Goal: Information Seeking & Learning: Learn about a topic

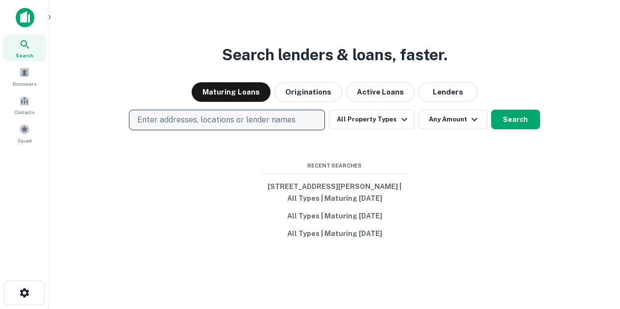
click at [212, 124] on p "Enter addresses, locations or lender names" at bounding box center [216, 120] width 158 height 12
click at [166, 122] on p "Enter addresses, locations or lender names" at bounding box center [216, 120] width 158 height 12
click at [129, 110] on button "Enter addresses, locations or lender names" at bounding box center [227, 120] width 196 height 21
type input "**********"
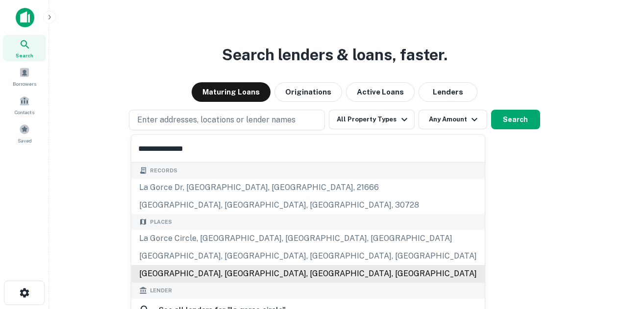
click at [230, 275] on div "[GEOGRAPHIC_DATA], [GEOGRAPHIC_DATA], [GEOGRAPHIC_DATA], [GEOGRAPHIC_DATA]" at bounding box center [307, 274] width 353 height 18
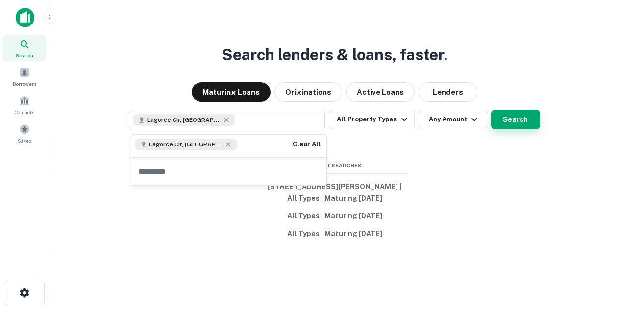
click at [518, 125] on button "Search" at bounding box center [515, 120] width 49 height 20
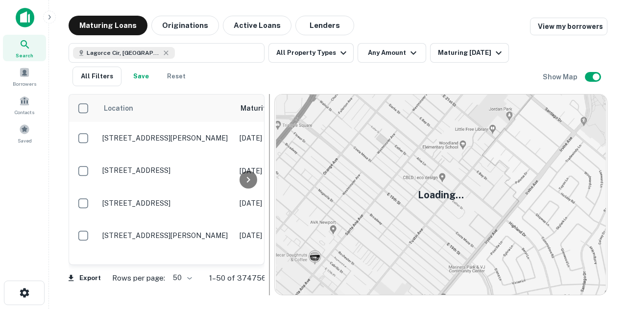
drag, startPoint x: 396, startPoint y: 131, endPoint x: 270, endPoint y: 145, distance: 126.7
click at [270, 145] on div at bounding box center [270, 194] width 10 height 201
click at [321, 20] on button "Lenders" at bounding box center [324, 26] width 59 height 20
